Goal: Information Seeking & Learning: Learn about a topic

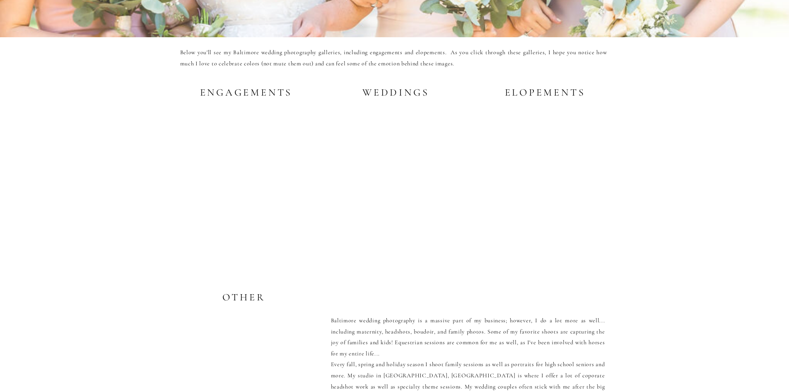
scroll to position [1574, 0]
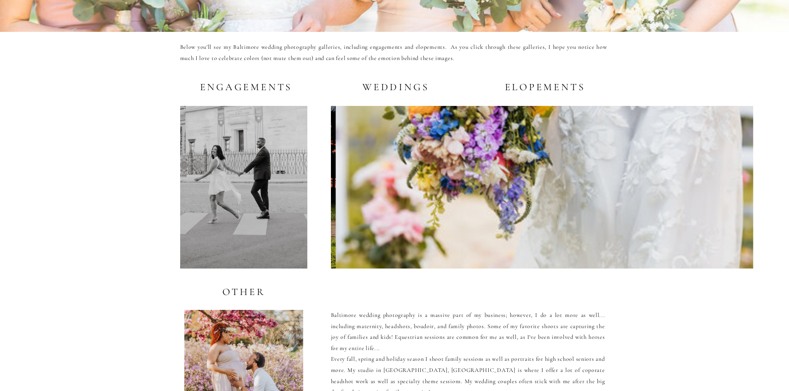
click at [384, 87] on h2 "Weddings" at bounding box center [394, 87] width 71 height 10
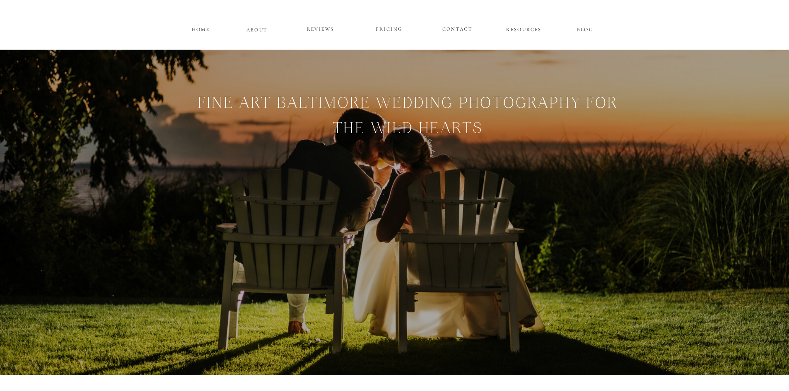
click at [382, 31] on p "PRICING" at bounding box center [390, 29] width 50 height 10
